Goal: Task Accomplishment & Management: Complete application form

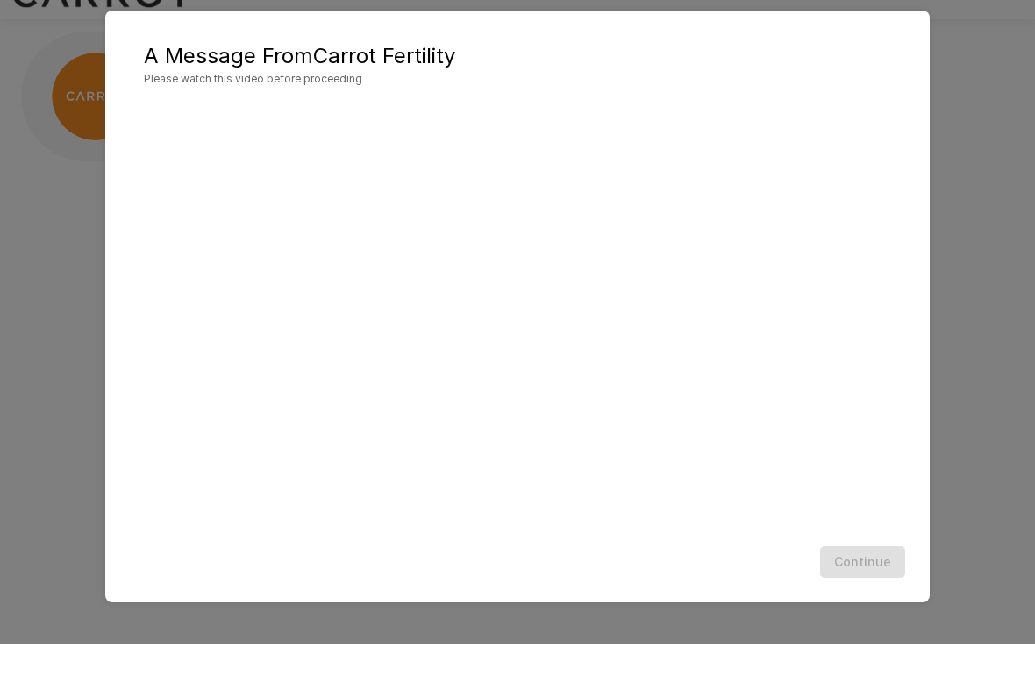
click at [776, 571] on div "Continue" at bounding box center [517, 594] width 789 height 46
click at [854, 578] on button "Continue" at bounding box center [862, 594] width 85 height 32
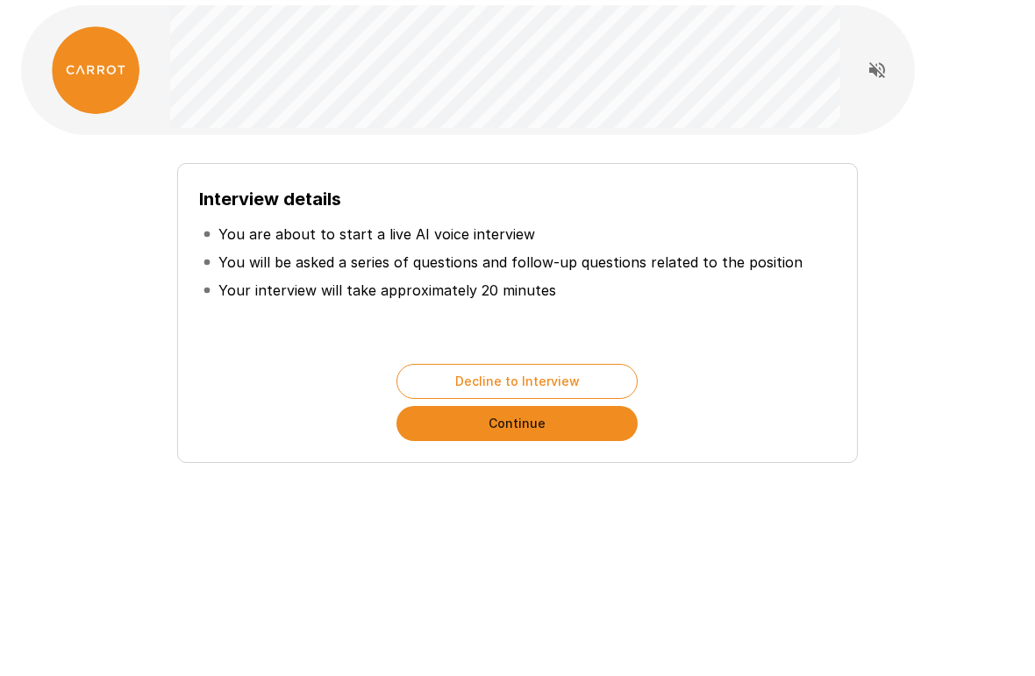
click at [579, 464] on button "Continue" at bounding box center [516, 481] width 241 height 35
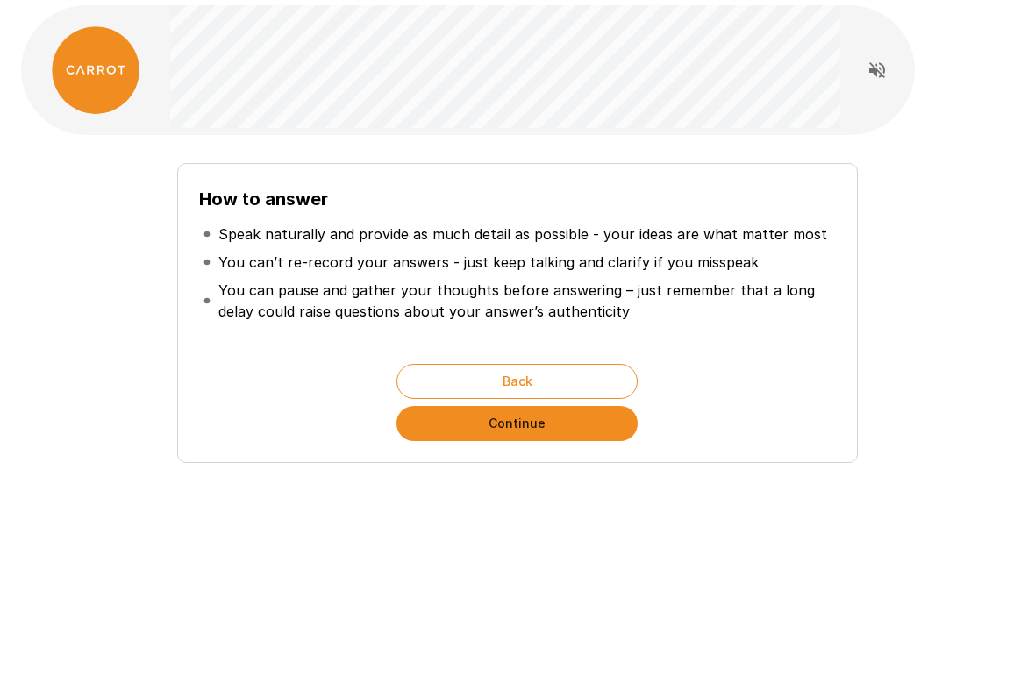
click at [572, 464] on button "Continue" at bounding box center [516, 481] width 241 height 35
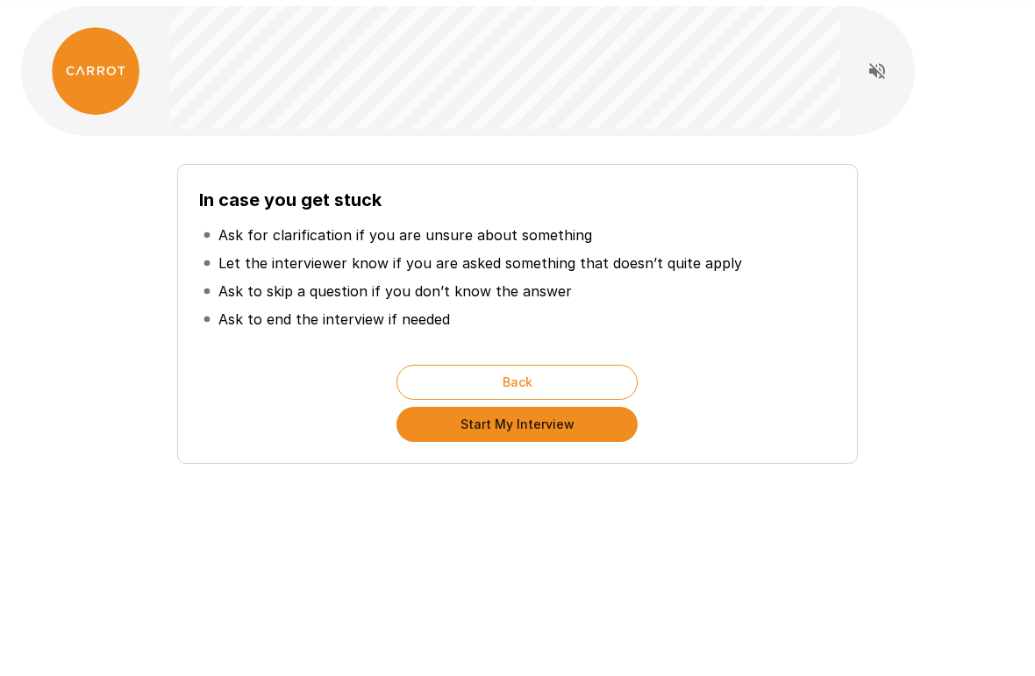
click at [539, 464] on button "Start My Interview" at bounding box center [516, 481] width 241 height 35
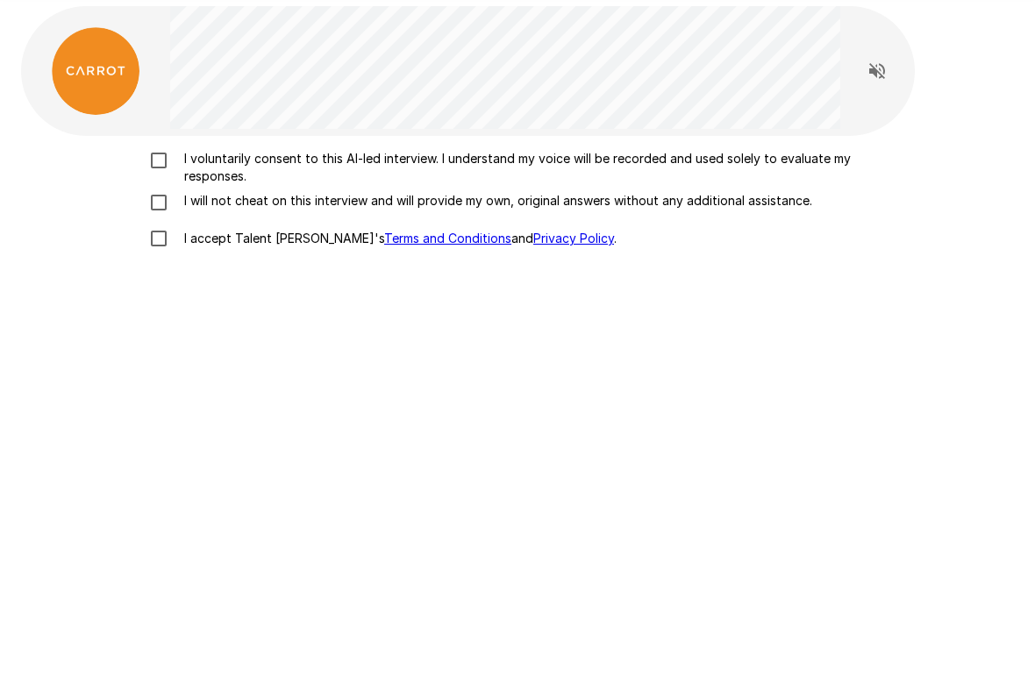
click at [868, 117] on icon "Read questions aloud" at bounding box center [876, 127] width 21 height 21
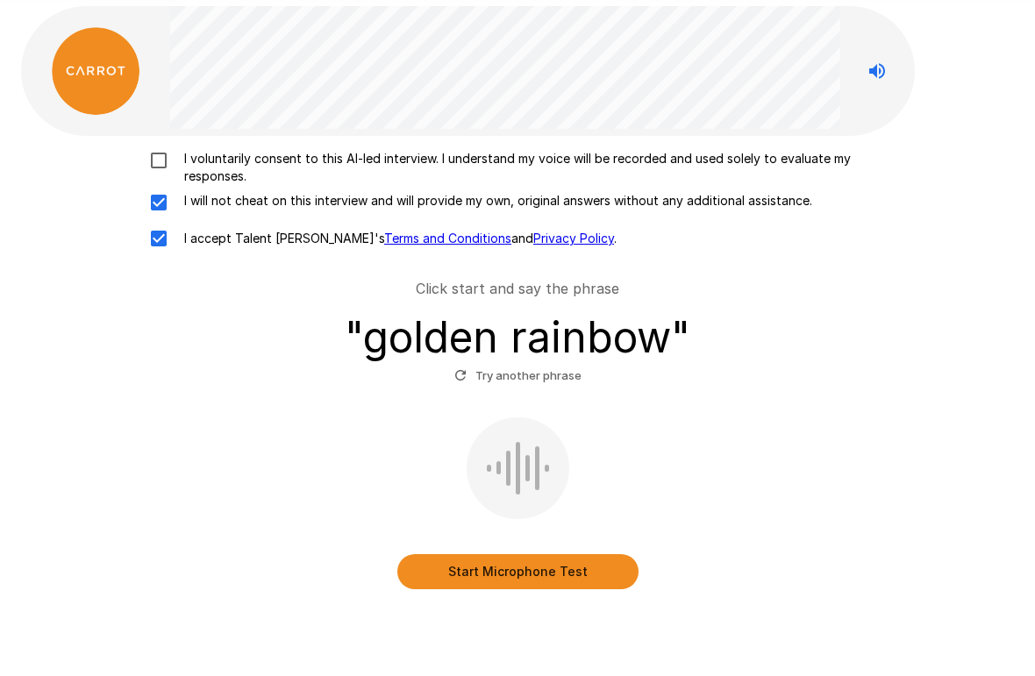
click at [547, 611] on button "Start Microphone Test" at bounding box center [517, 628] width 241 height 35
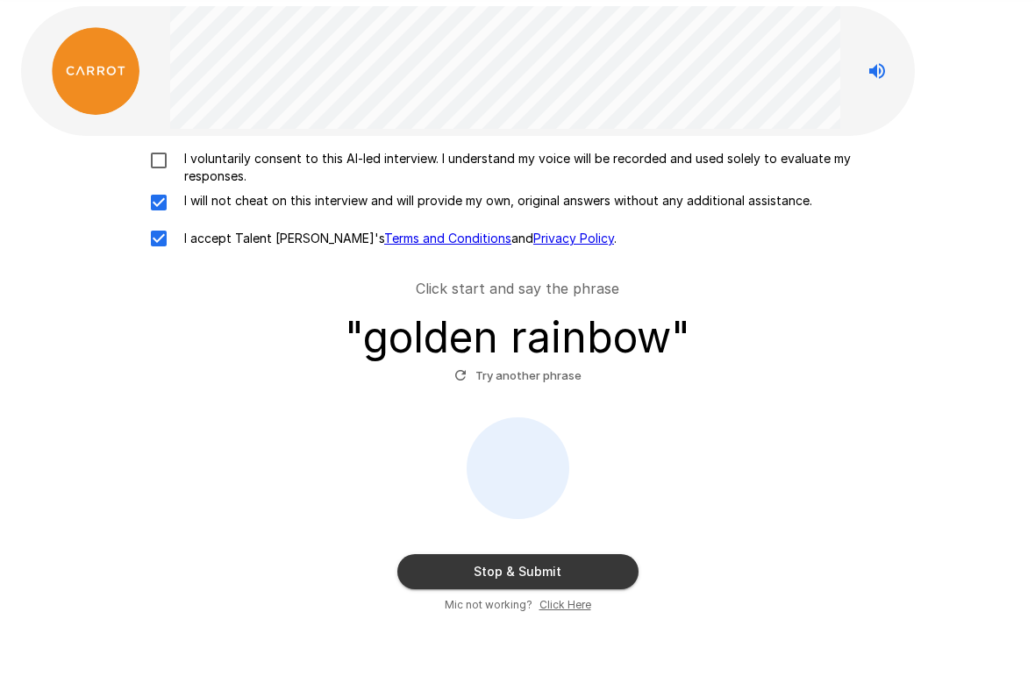
click at [553, 611] on button "Stop & Submit" at bounding box center [517, 628] width 241 height 35
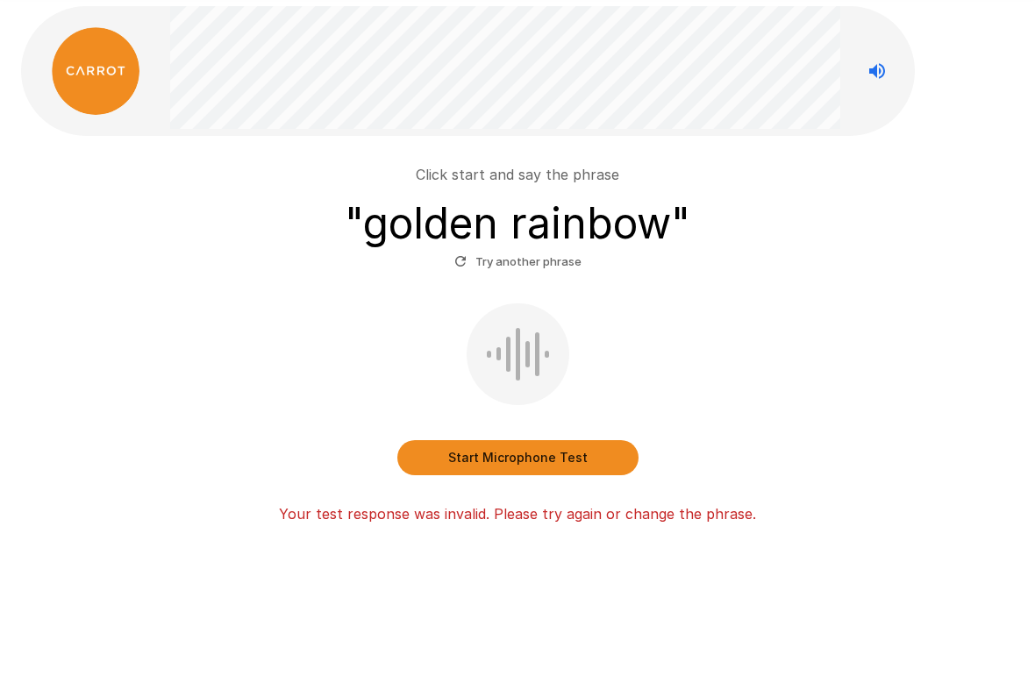
click at [540, 497] on button "Start Microphone Test" at bounding box center [517, 514] width 241 height 35
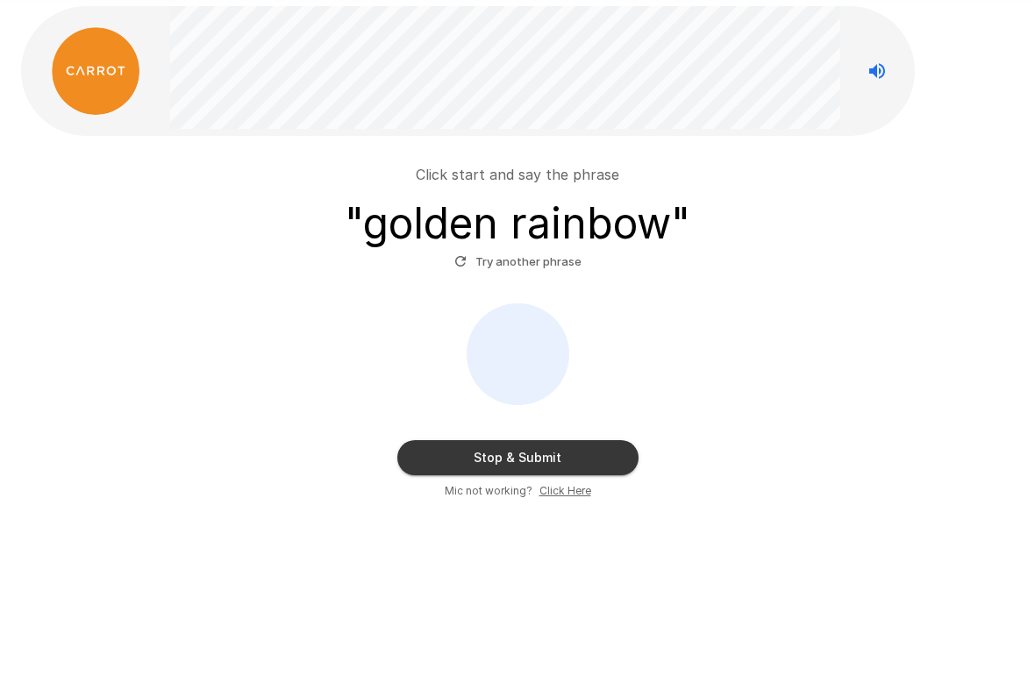
click at [557, 497] on button "Stop & Submit" at bounding box center [517, 514] width 241 height 35
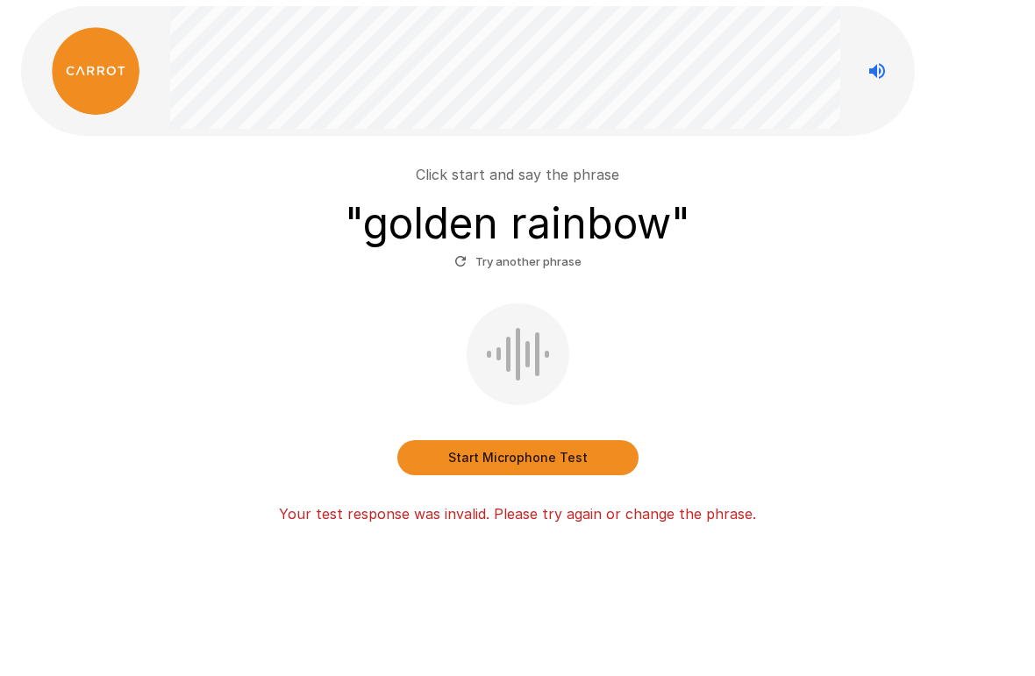
click at [541, 305] on button "Try another phrase" at bounding box center [518, 318] width 136 height 27
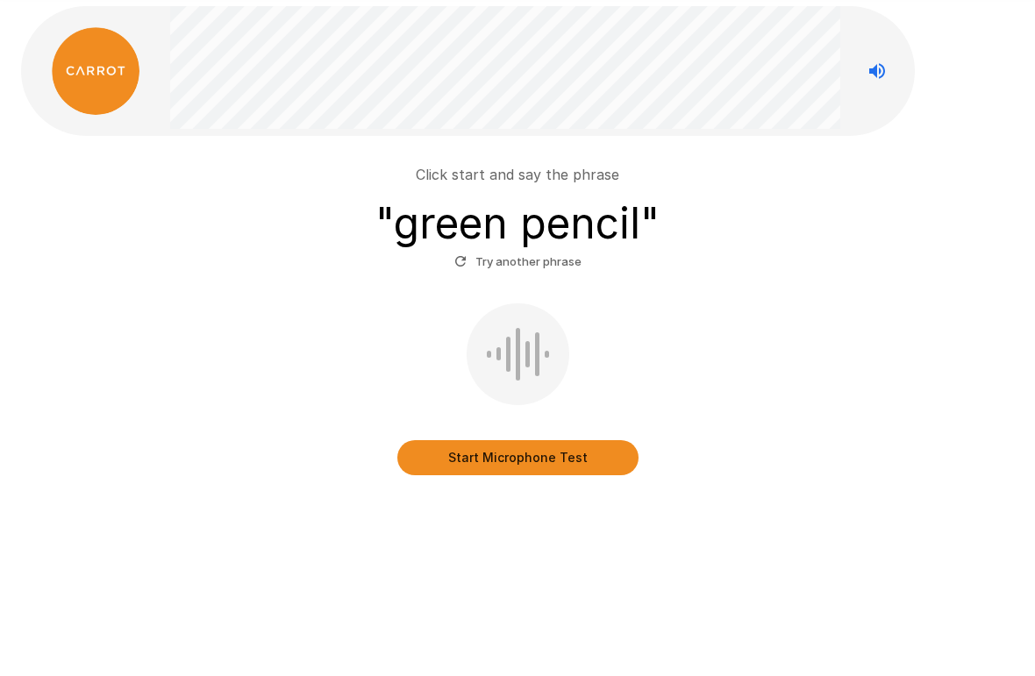
click at [553, 497] on button "Start Microphone Test" at bounding box center [517, 514] width 241 height 35
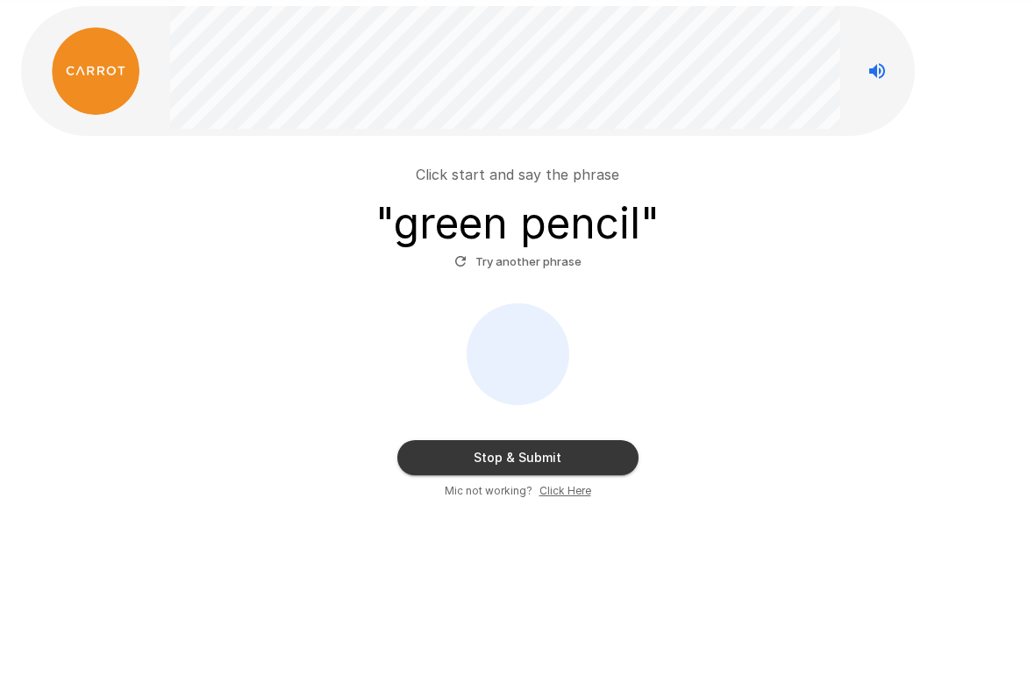
click at [562, 497] on button "Stop & Submit" at bounding box center [517, 514] width 241 height 35
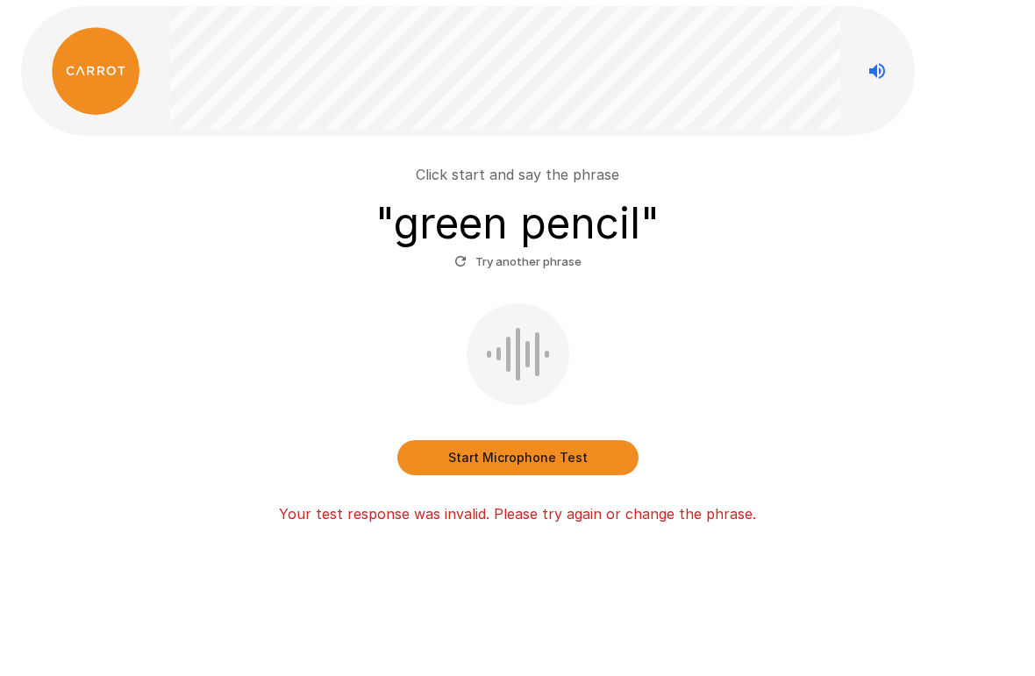
click at [577, 497] on button "Start Microphone Test" at bounding box center [517, 514] width 241 height 35
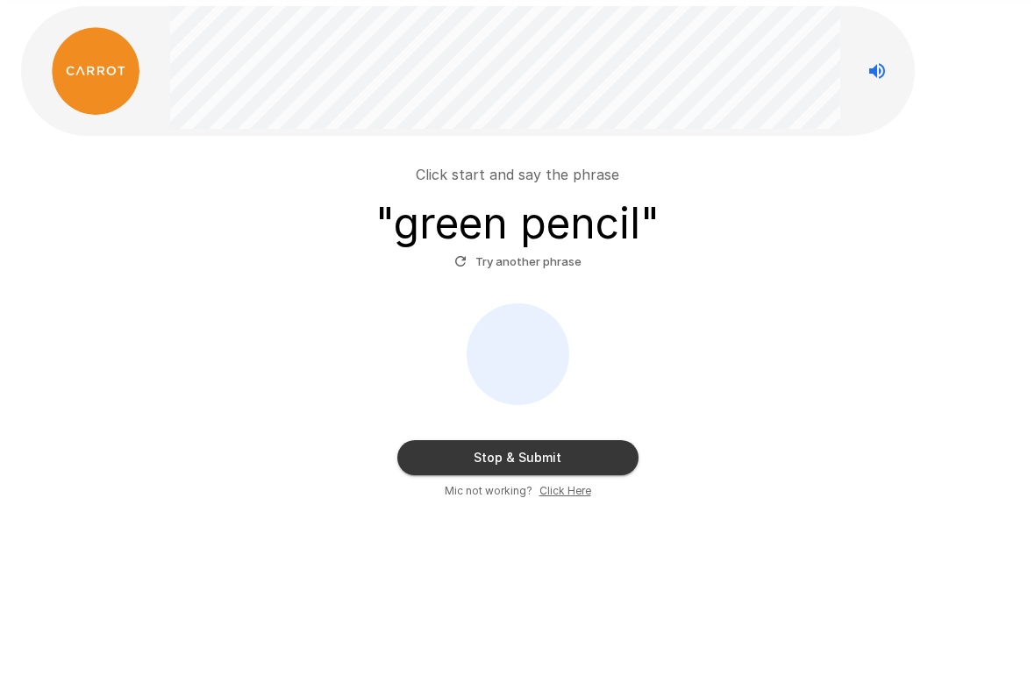
click at [541, 497] on button "Stop & Submit" at bounding box center [517, 514] width 241 height 35
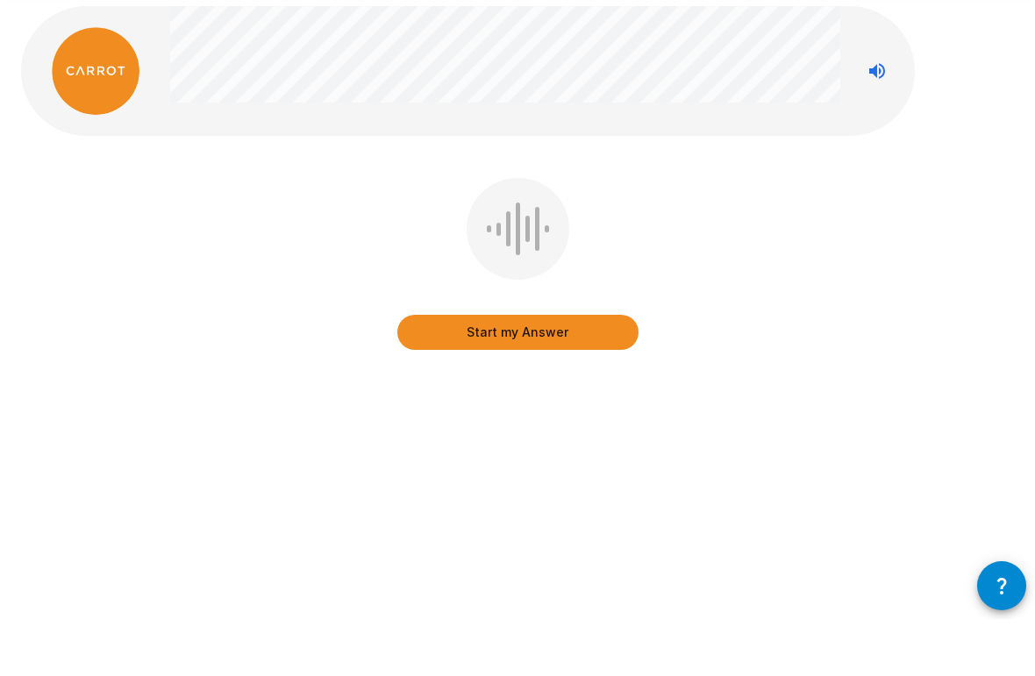
click at [554, 372] on button "Start my Answer" at bounding box center [517, 389] width 241 height 35
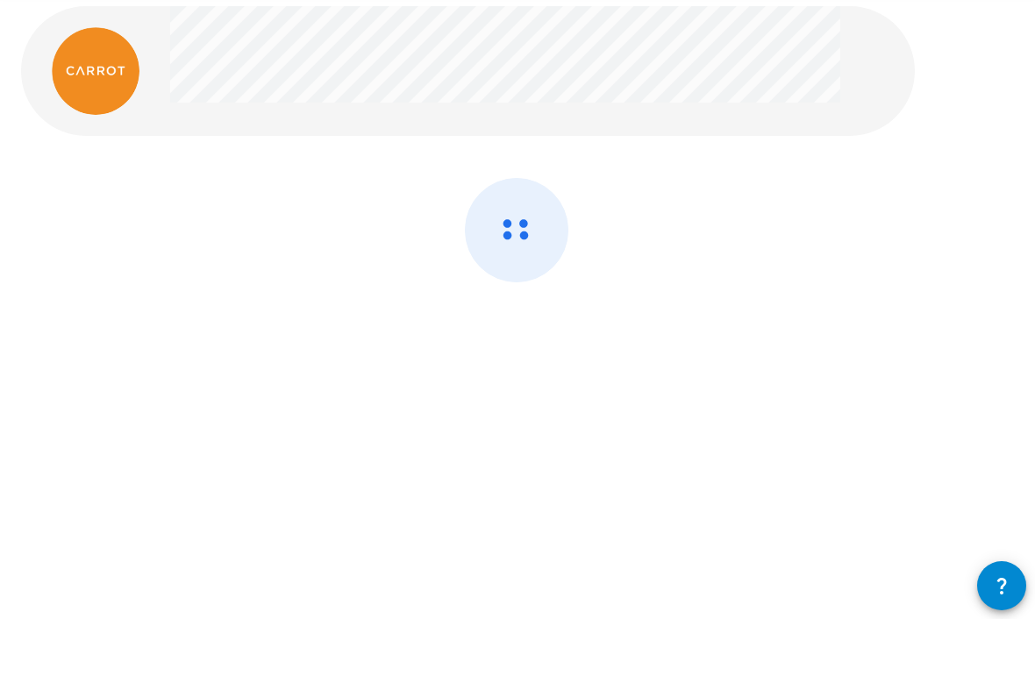
click at [541, 334] on div at bounding box center [517, 333] width 992 height 197
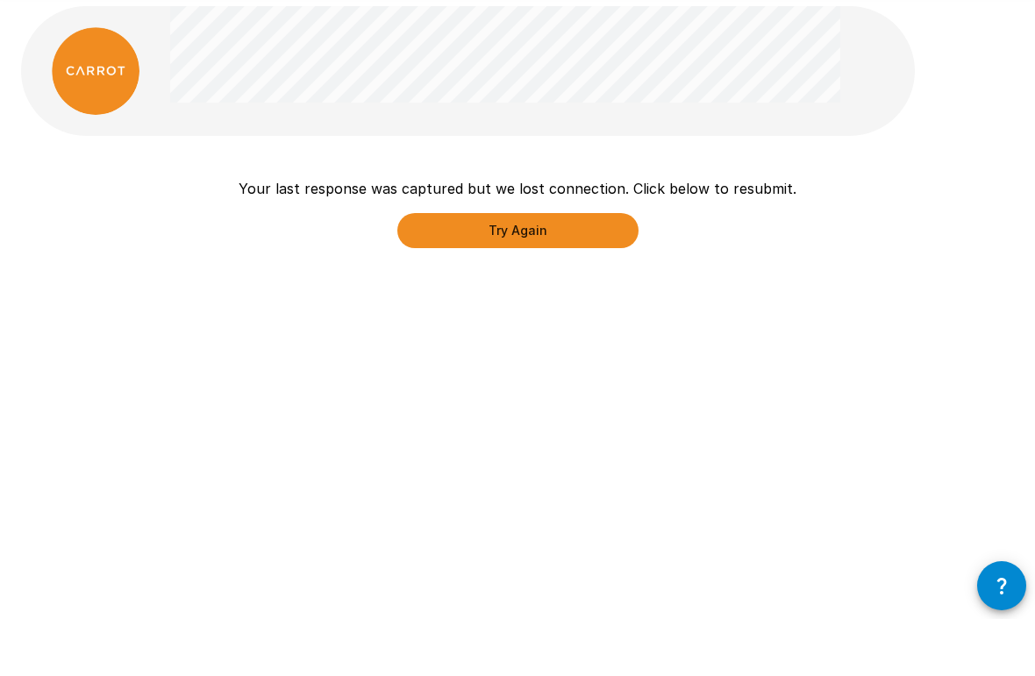
click at [582, 270] on button "Try Again" at bounding box center [517, 287] width 241 height 35
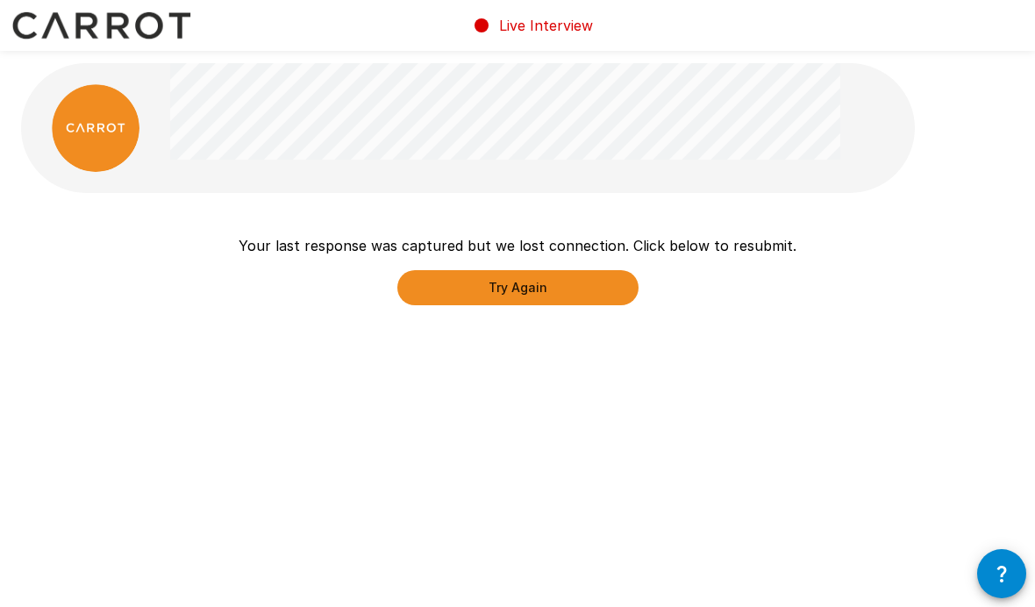
click at [541, 287] on button "Try Again" at bounding box center [517, 287] width 241 height 35
click at [986, 578] on button "button" at bounding box center [1001, 573] width 49 height 49
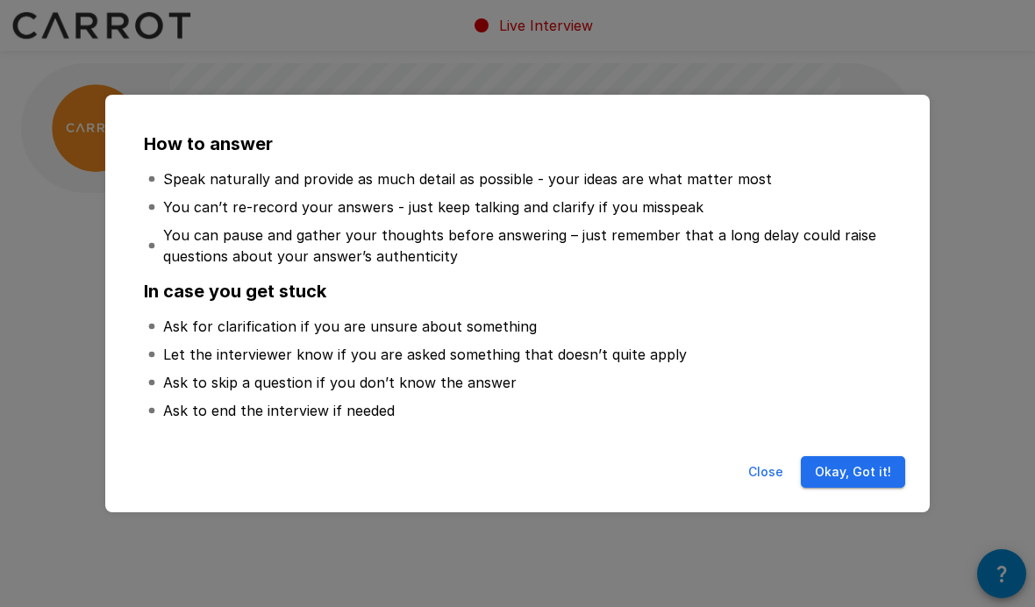
click at [863, 469] on button "Okay, Got it!" at bounding box center [852, 472] width 104 height 32
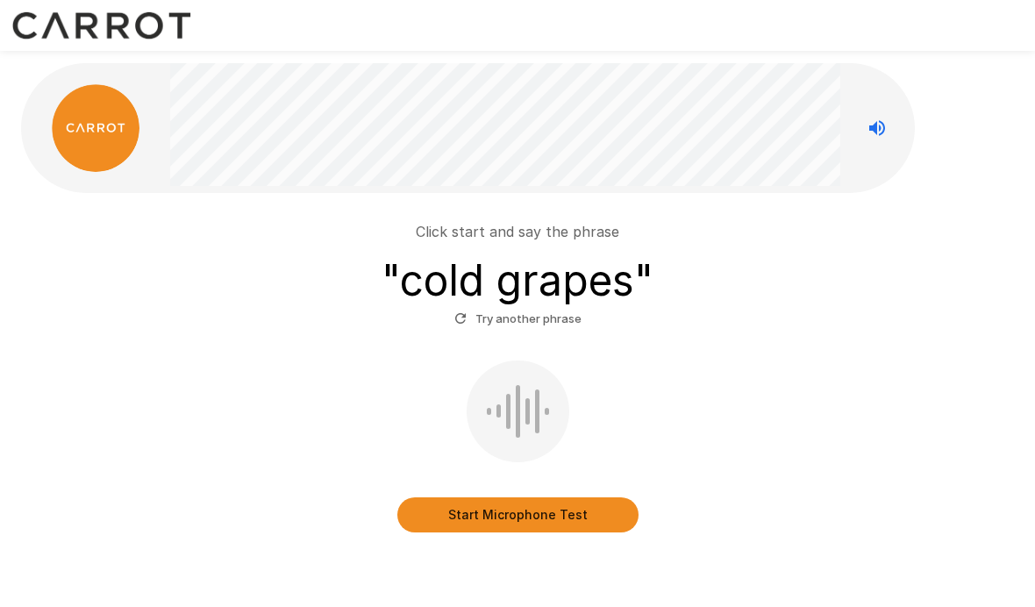
click at [571, 508] on button "Start Microphone Test" at bounding box center [517, 514] width 241 height 35
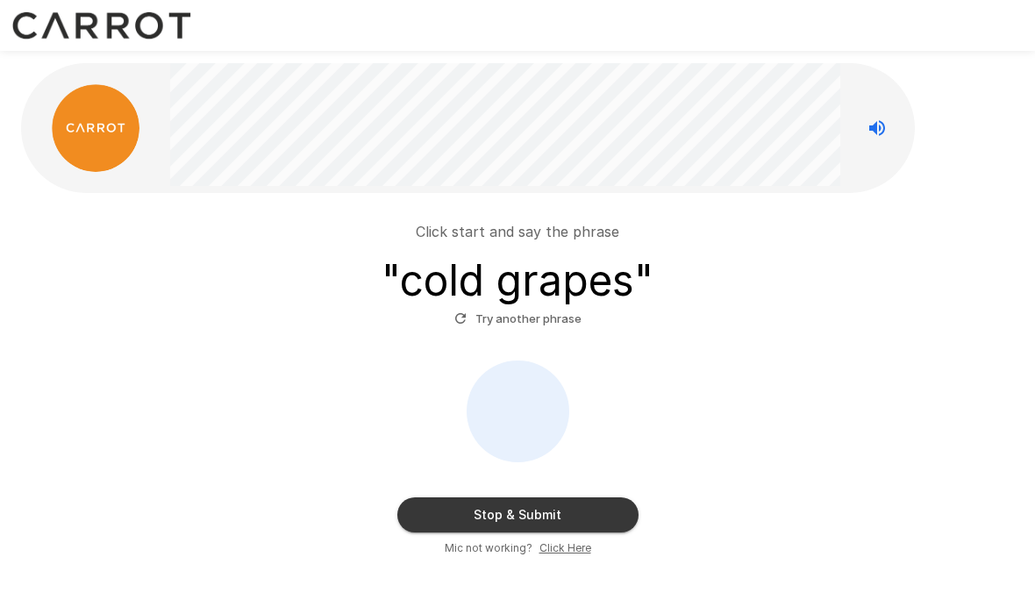
click at [568, 501] on button "Stop & Submit" at bounding box center [517, 514] width 241 height 35
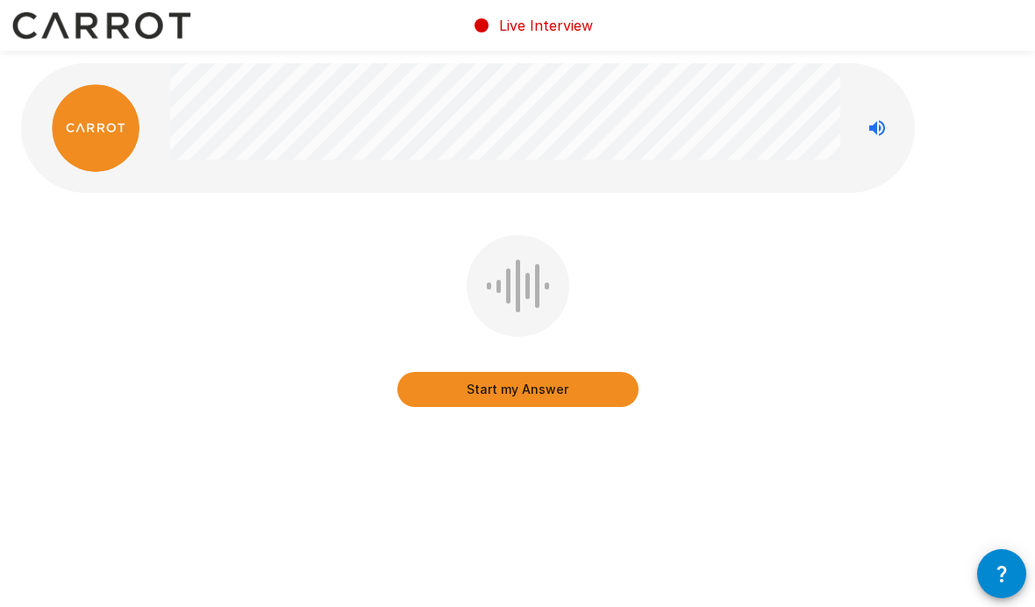
click at [874, 134] on icon "Stop reading questions aloud" at bounding box center [876, 127] width 21 height 21
click at [587, 394] on button "Start my Answer" at bounding box center [517, 389] width 241 height 35
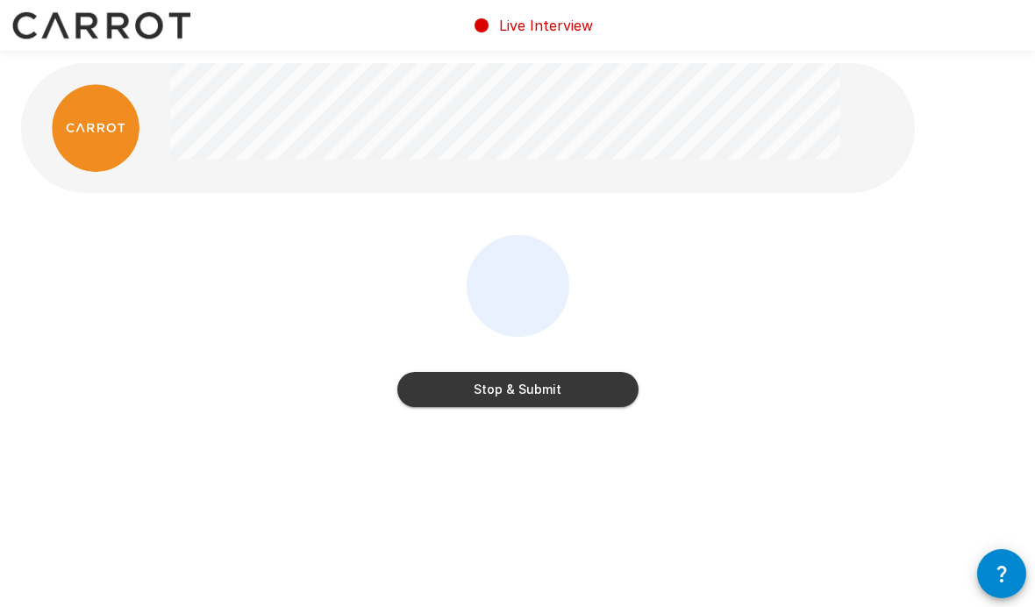
click at [564, 388] on button "Stop & Submit" at bounding box center [517, 389] width 241 height 35
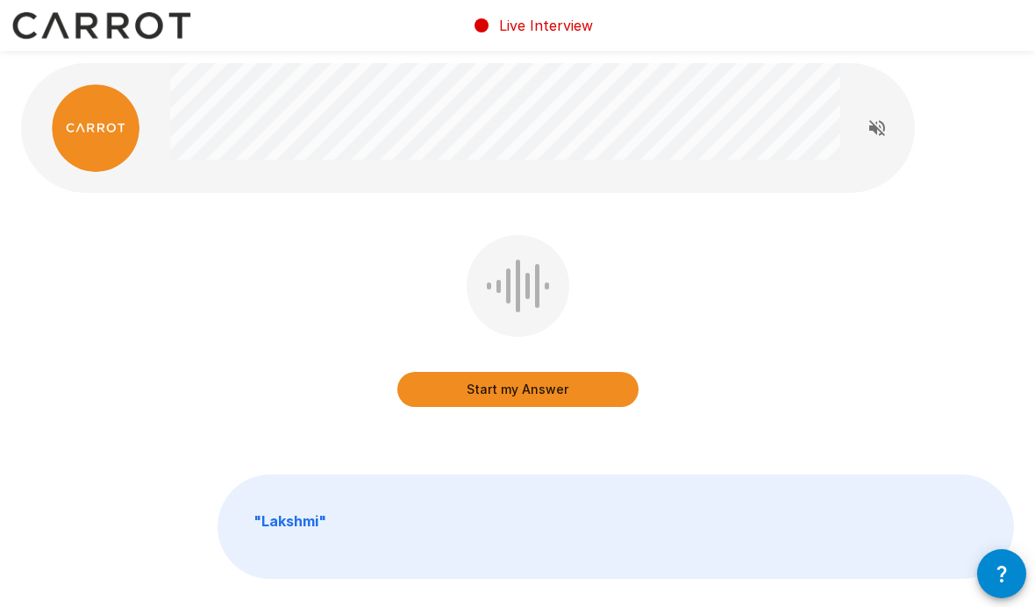
click at [867, 128] on icon "Read questions aloud" at bounding box center [876, 127] width 21 height 21
click at [566, 381] on button "Start my Answer" at bounding box center [517, 389] width 241 height 35
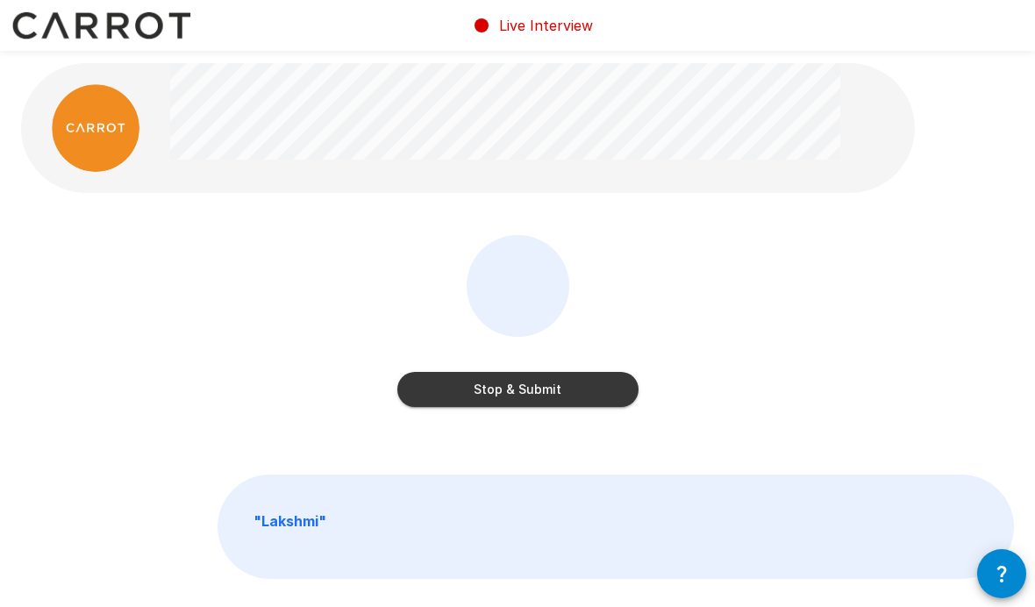
click at [584, 388] on button "Stop & Submit" at bounding box center [517, 389] width 241 height 35
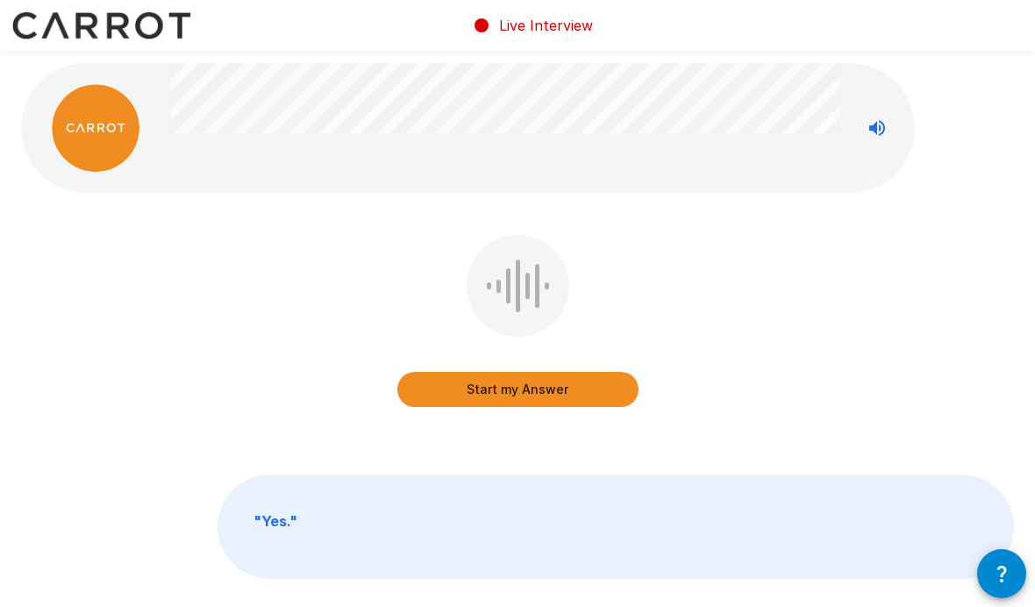
click at [861, 123] on button "Stop reading questions aloud" at bounding box center [876, 127] width 35 height 35
click at [575, 392] on button "Start my Answer" at bounding box center [517, 389] width 241 height 35
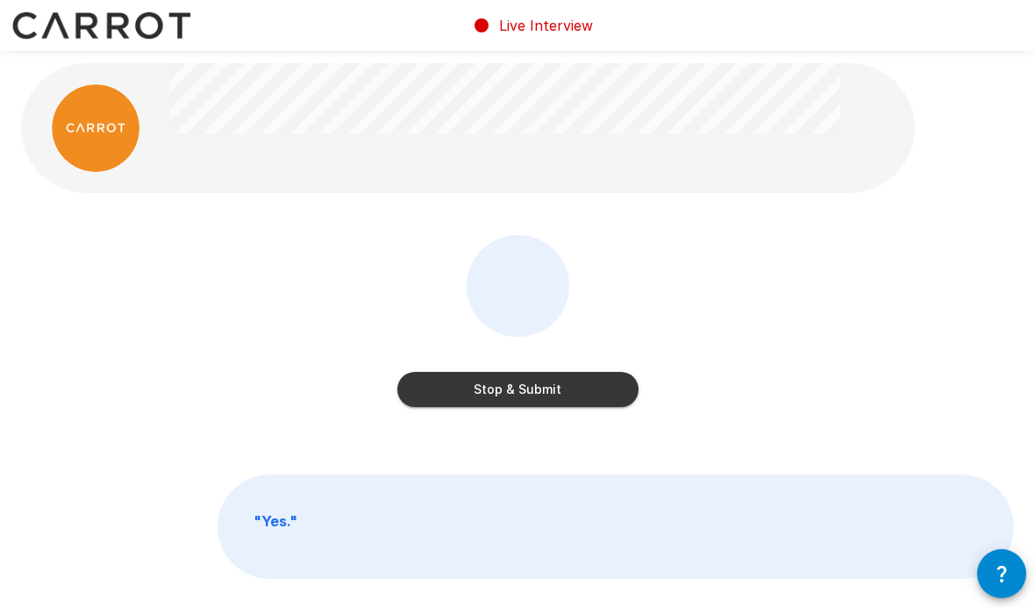
click at [562, 391] on button "Stop & Submit" at bounding box center [517, 389] width 241 height 35
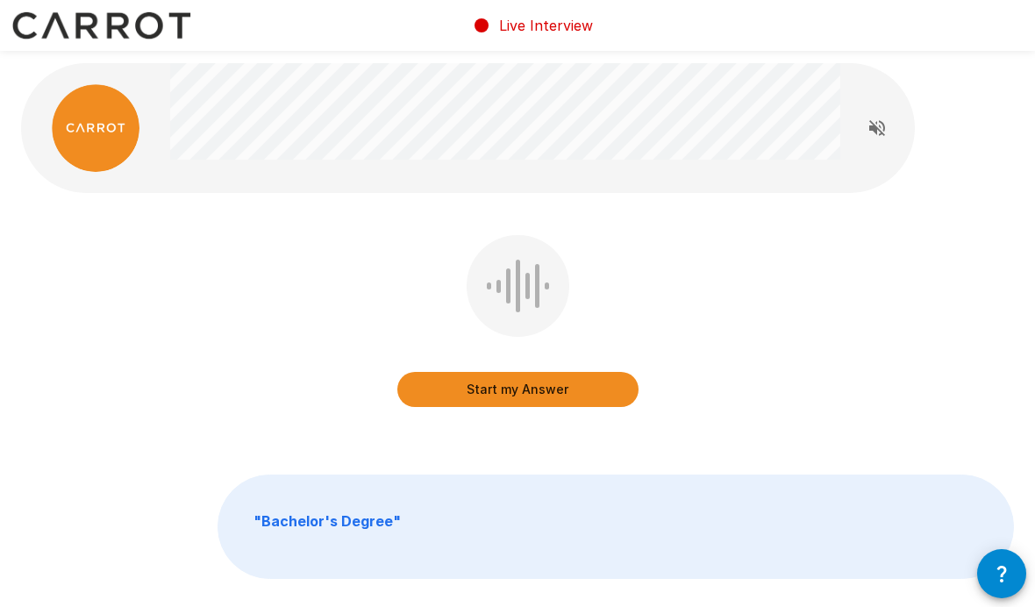
click at [574, 388] on button "Start my Answer" at bounding box center [517, 389] width 241 height 35
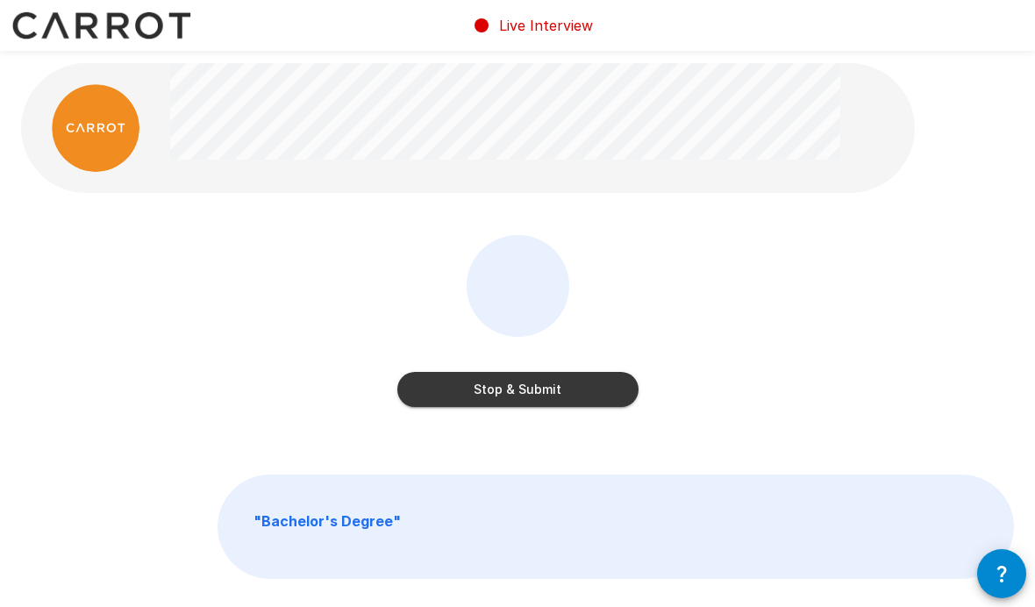
click at [574, 384] on button "Stop & Submit" at bounding box center [517, 389] width 241 height 35
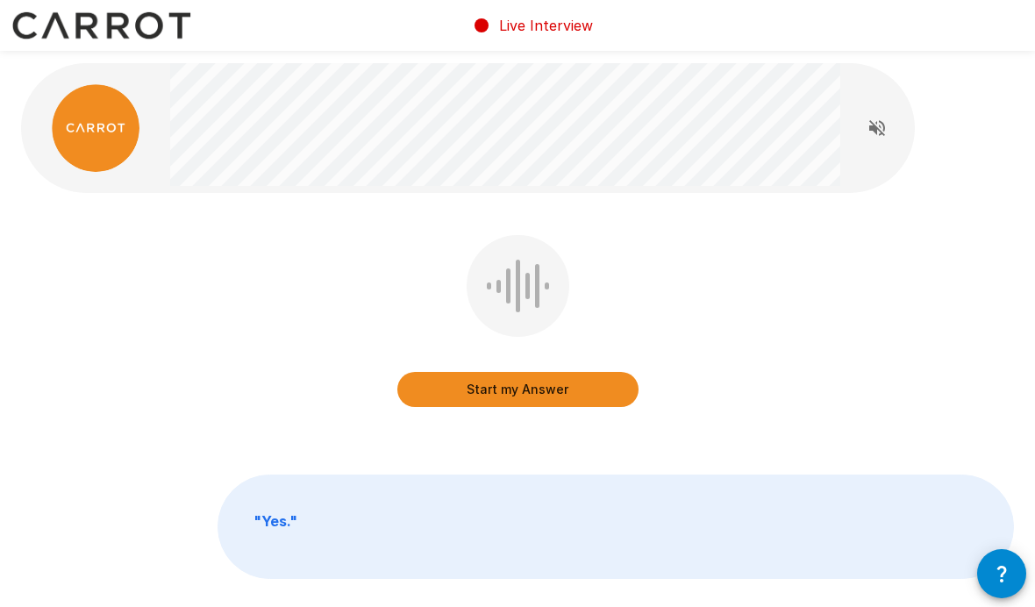
click at [614, 388] on button "Start my Answer" at bounding box center [517, 389] width 241 height 35
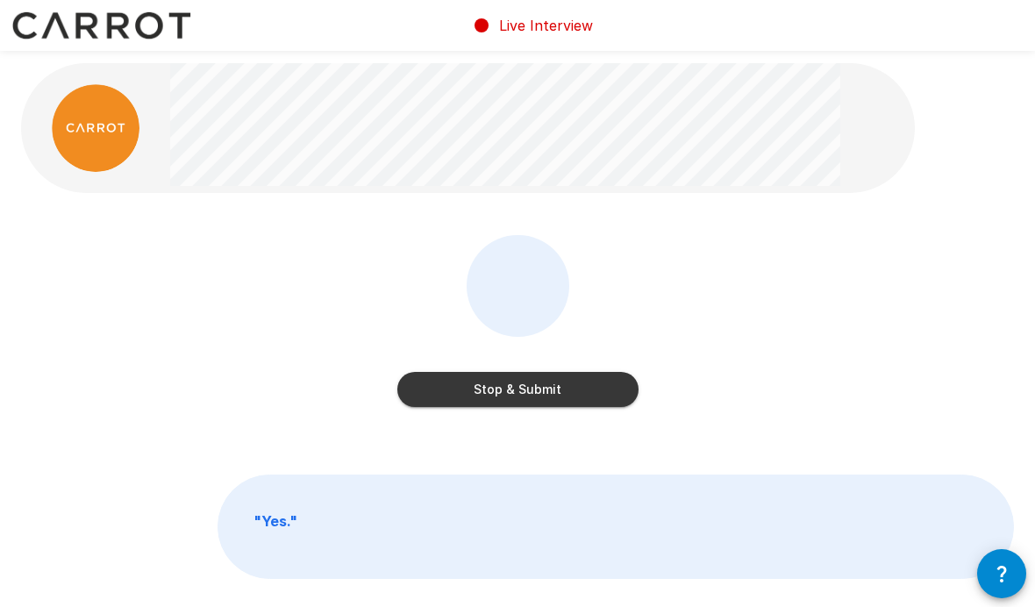
click at [567, 383] on button "Stop & Submit" at bounding box center [517, 389] width 241 height 35
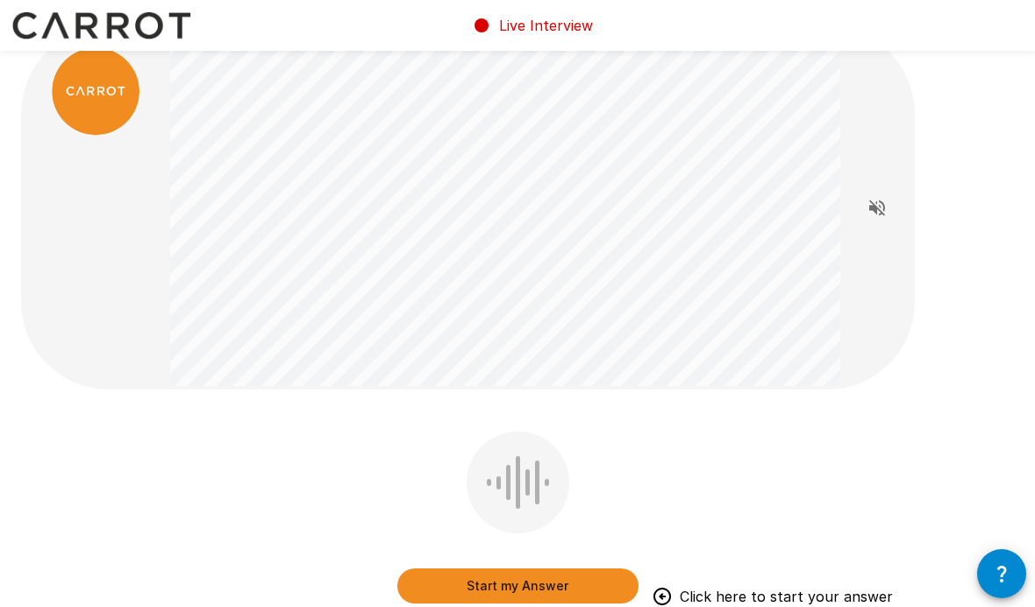
scroll to position [11, 0]
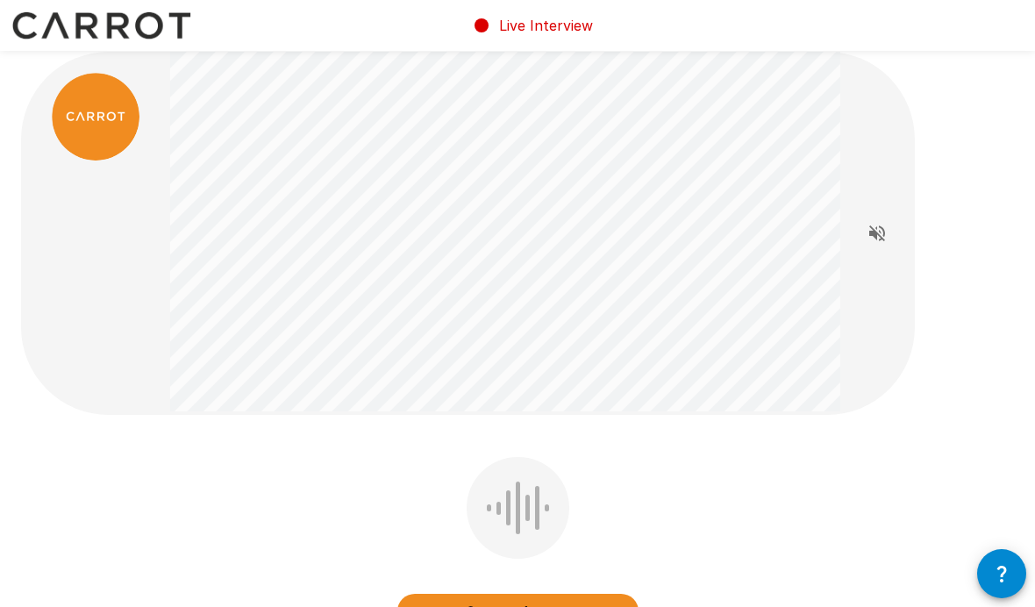
click at [614, 608] on button "Start my Answer" at bounding box center [517, 611] width 241 height 35
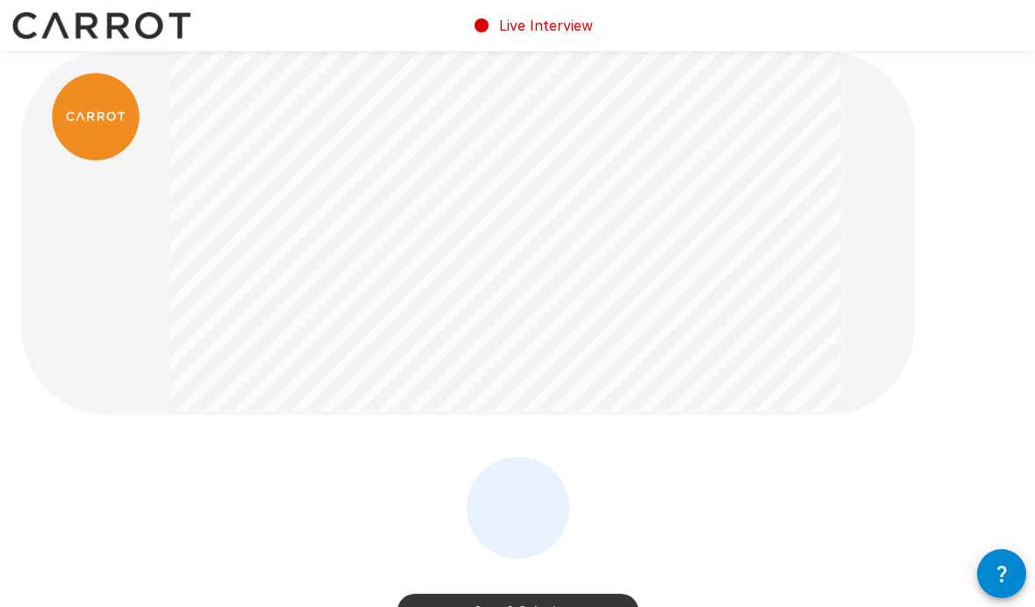
click at [554, 608] on button "Stop & Submit" at bounding box center [517, 611] width 241 height 35
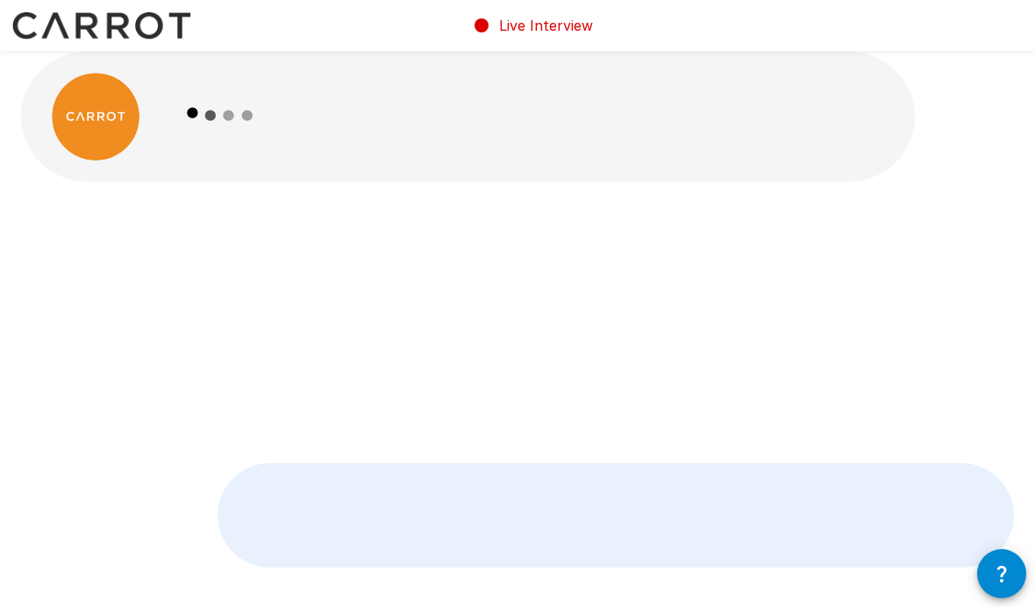
scroll to position [83, 0]
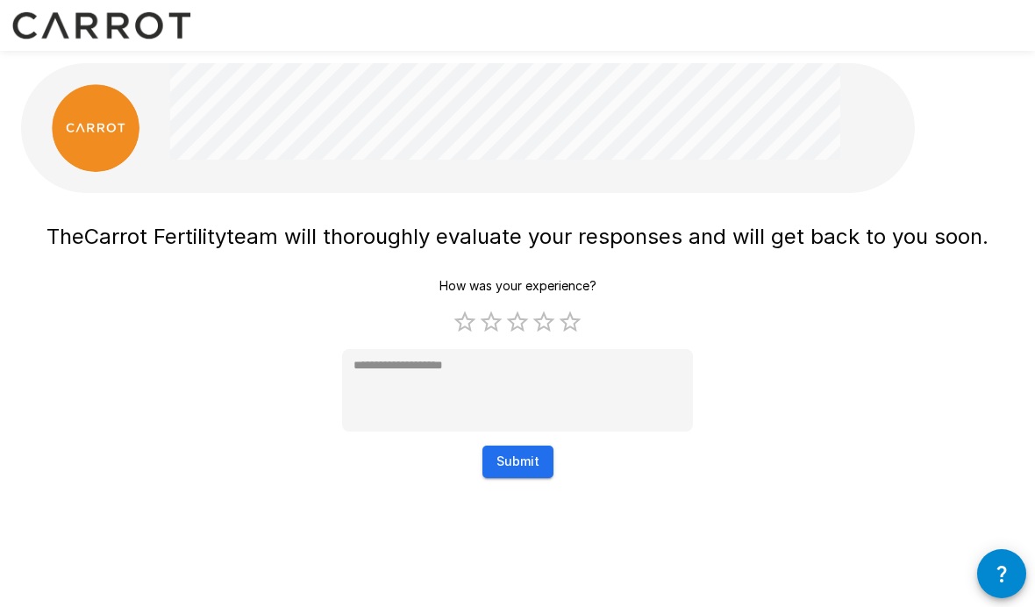
type textarea "*"
